Goal: Transaction & Acquisition: Subscribe to service/newsletter

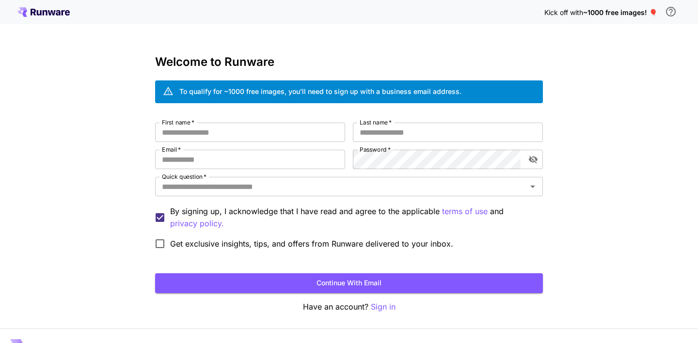
scroll to position [21, 0]
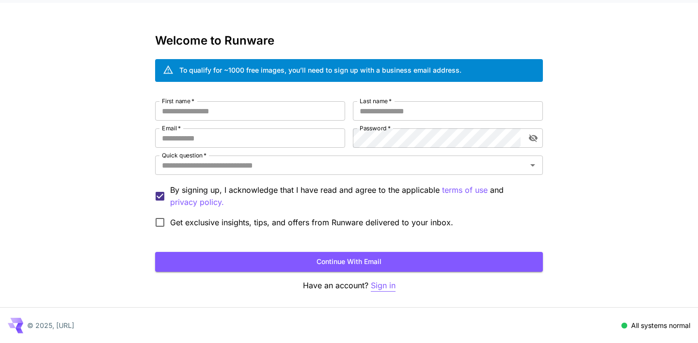
click at [386, 283] on p "Sign in" at bounding box center [383, 286] width 25 height 12
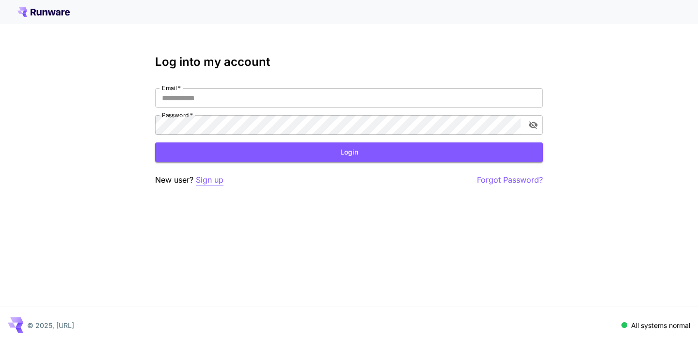
click at [210, 177] on p "Sign up" at bounding box center [210, 180] width 28 height 12
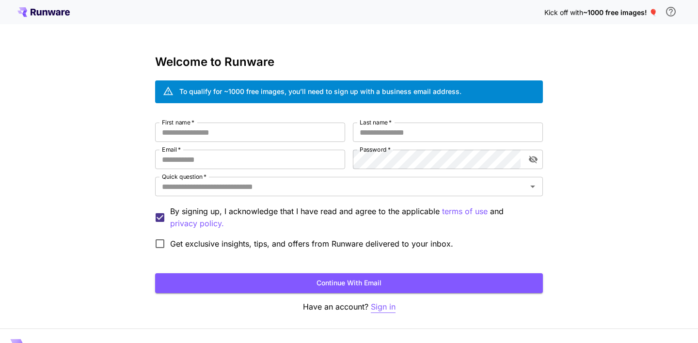
click at [385, 307] on p "Sign in" at bounding box center [383, 307] width 25 height 12
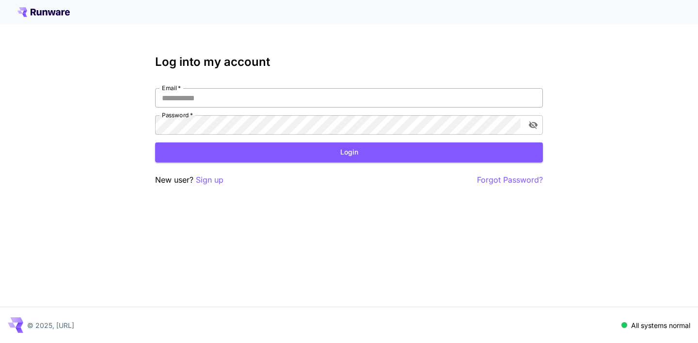
click at [350, 97] on input "Email   *" at bounding box center [349, 97] width 388 height 19
